Goal: Task Accomplishment & Management: Complete application form

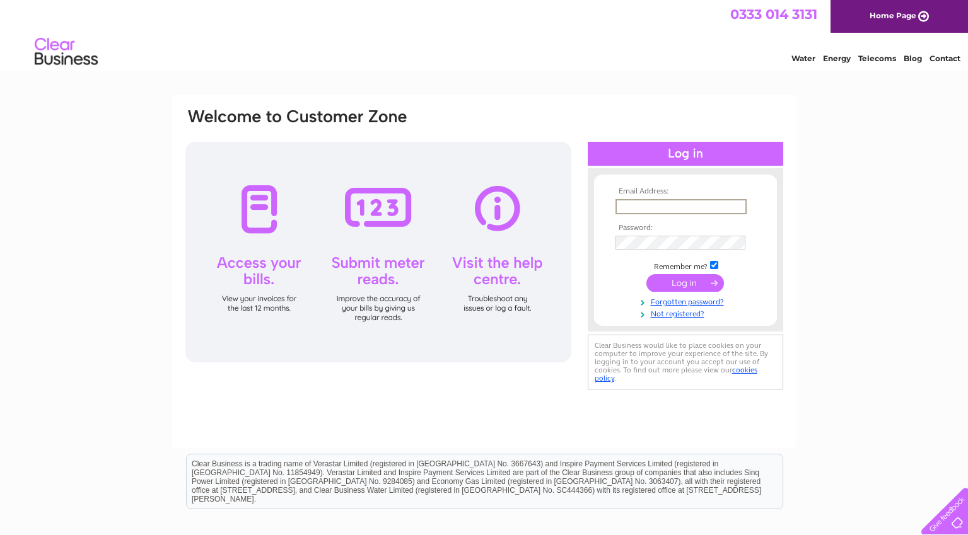
click at [691, 207] on input "text" at bounding box center [680, 206] width 131 height 15
type input "[EMAIL_ADDRESS][PERSON_NAME][DOMAIN_NAME]"
click at [675, 315] on link "Not registered?" at bounding box center [686, 312] width 143 height 12
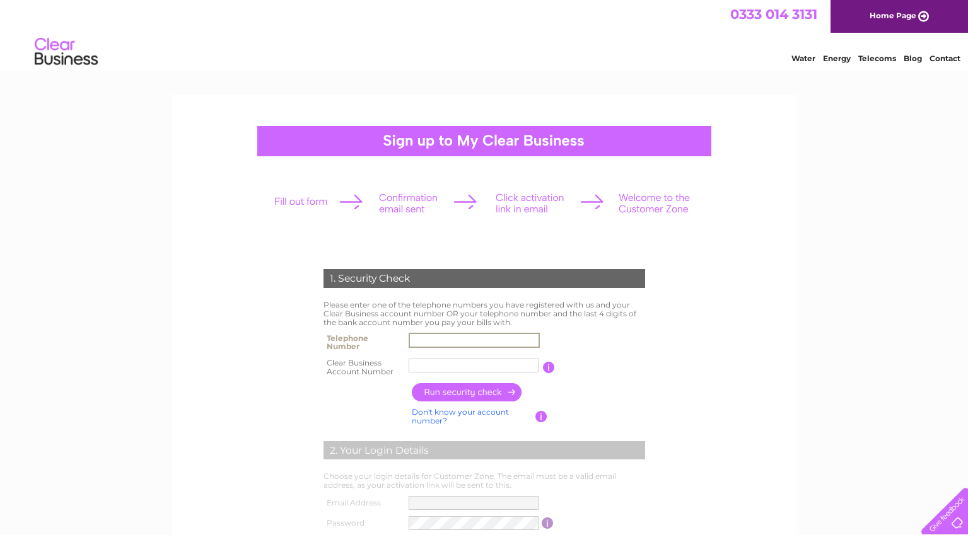
click at [494, 337] on input "text" at bounding box center [474, 340] width 131 height 15
type input "07952647259"
click at [472, 368] on input "text" at bounding box center [474, 366] width 130 height 14
click at [548, 368] on input "button" at bounding box center [549, 367] width 12 height 11
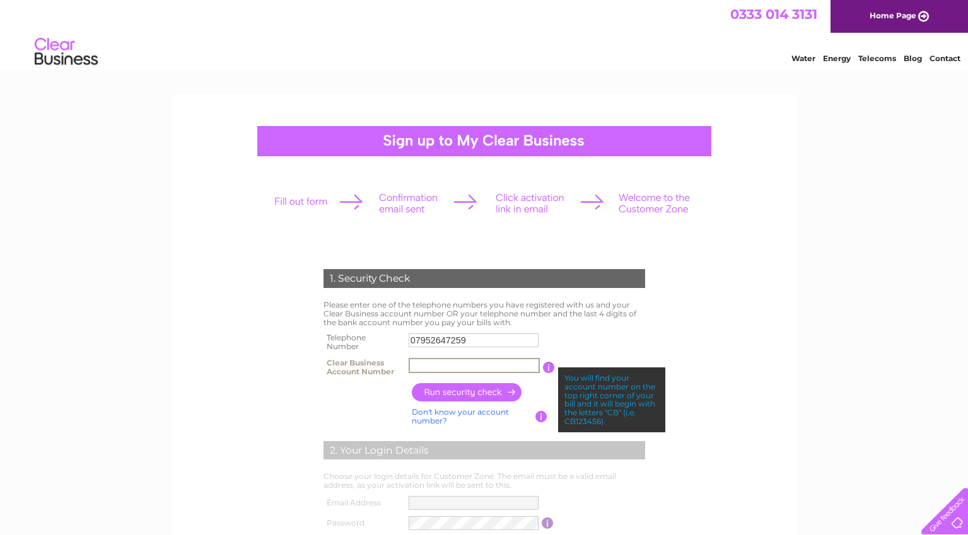
click at [527, 364] on input "text" at bounding box center [474, 365] width 131 height 15
